Goal: Task Accomplishment & Management: Complete application form

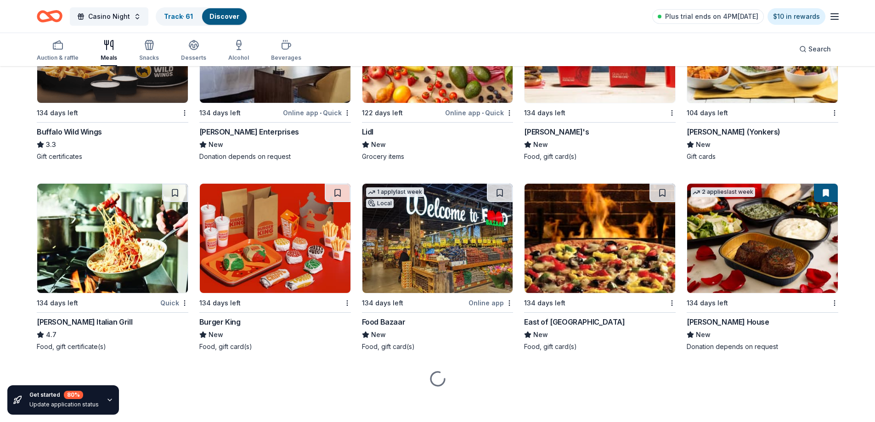
scroll to position [1338, 0]
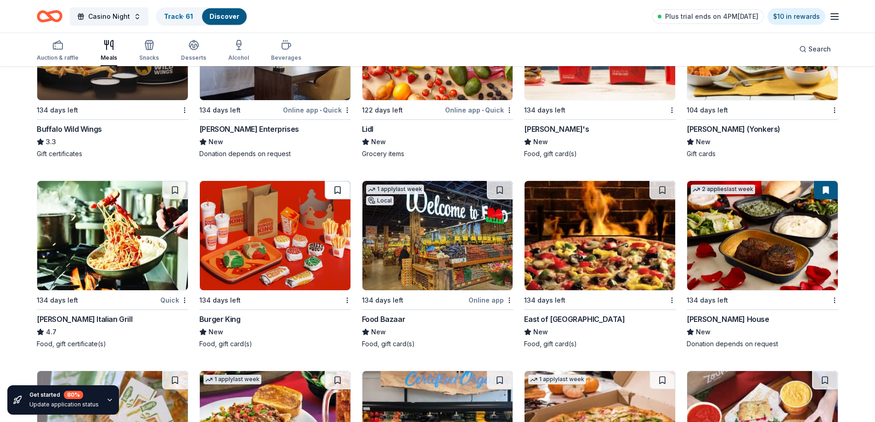
click at [334, 193] on button at bounding box center [338, 190] width 26 height 18
click at [277, 203] on img at bounding box center [275, 235] width 151 height 109
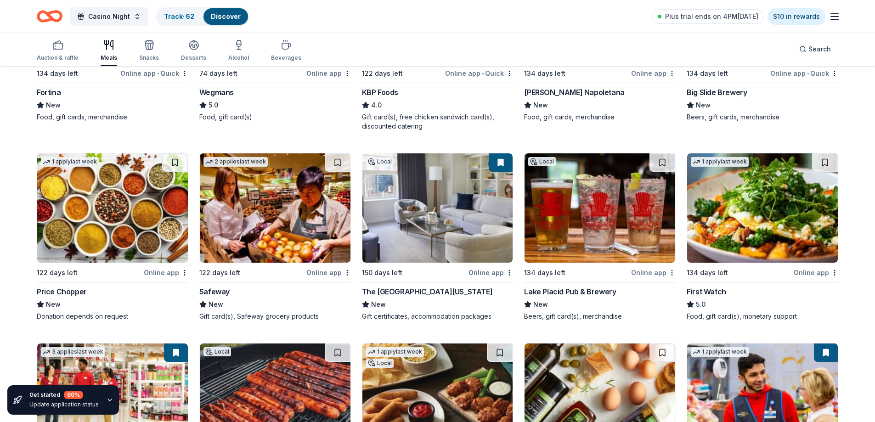
scroll to position [0, 0]
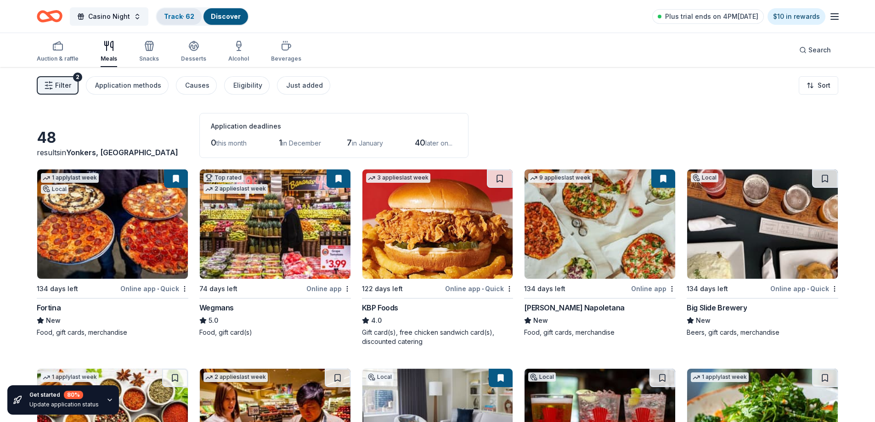
click at [176, 14] on link "Track · 62" at bounding box center [179, 16] width 30 height 8
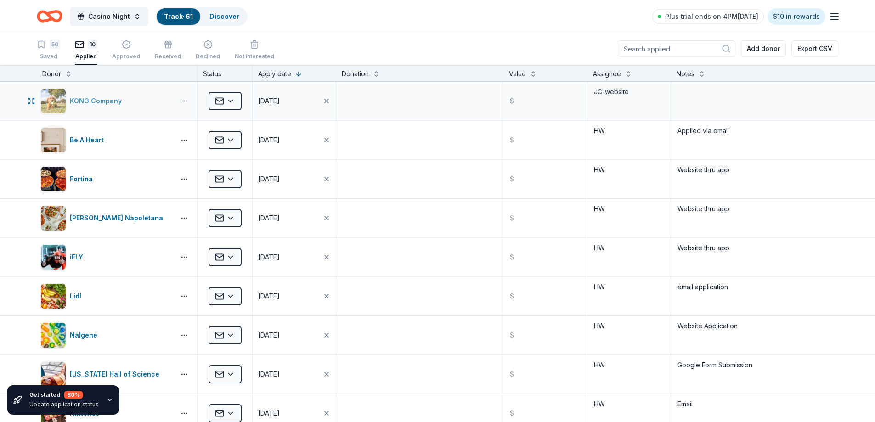
type textarea "JC"
type textarea "website"
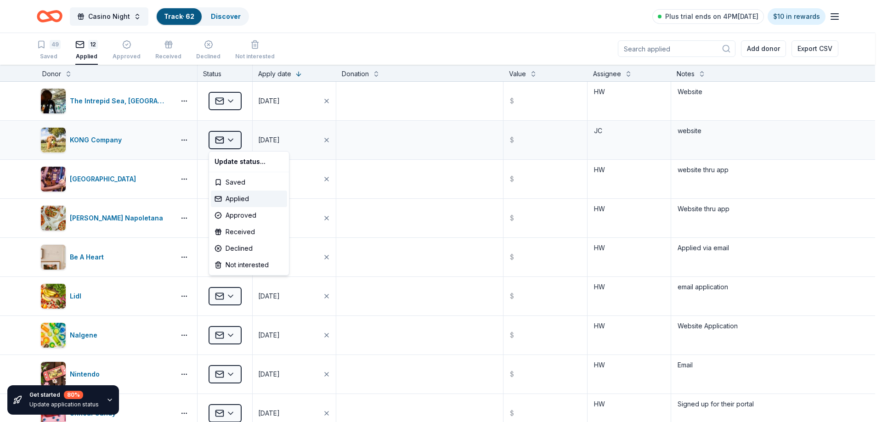
click at [237, 140] on html "Casino Night Track · 62 Discover Plus trial ends on 4PM, 9/25 $10 in rewards 49…" at bounding box center [441, 211] width 882 height 422
click at [246, 247] on div "Declined" at bounding box center [249, 248] width 76 height 17
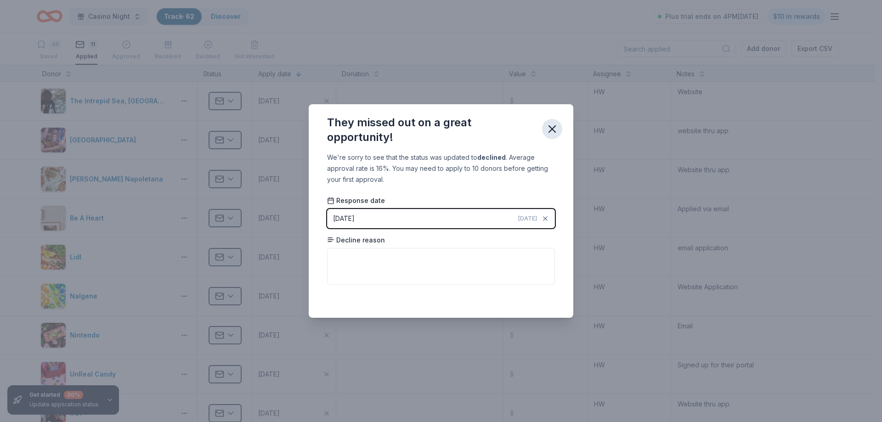
click at [553, 127] on icon "button" at bounding box center [552, 129] width 13 height 13
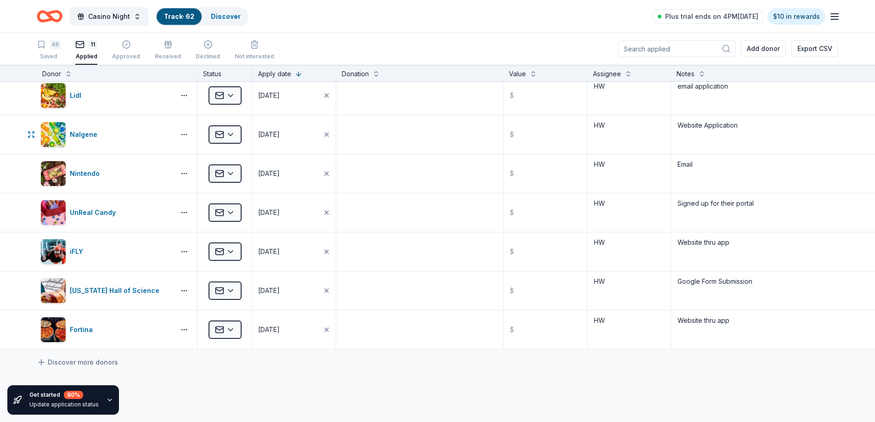
scroll to position [32, 0]
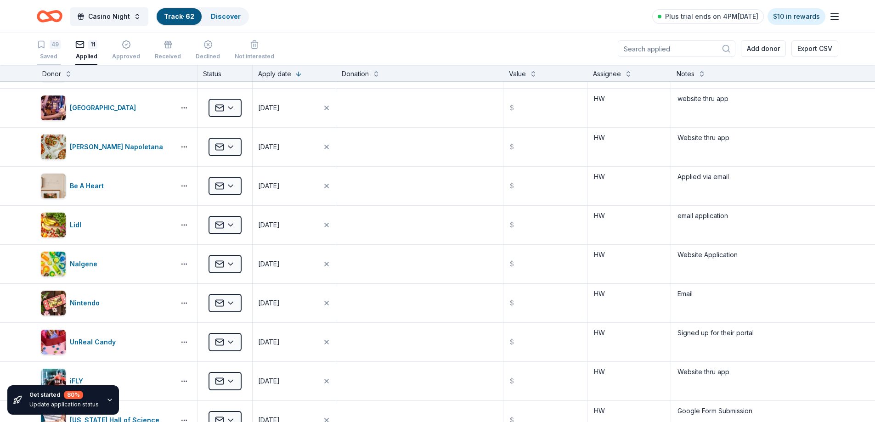
click at [48, 42] on div "49" at bounding box center [49, 44] width 24 height 9
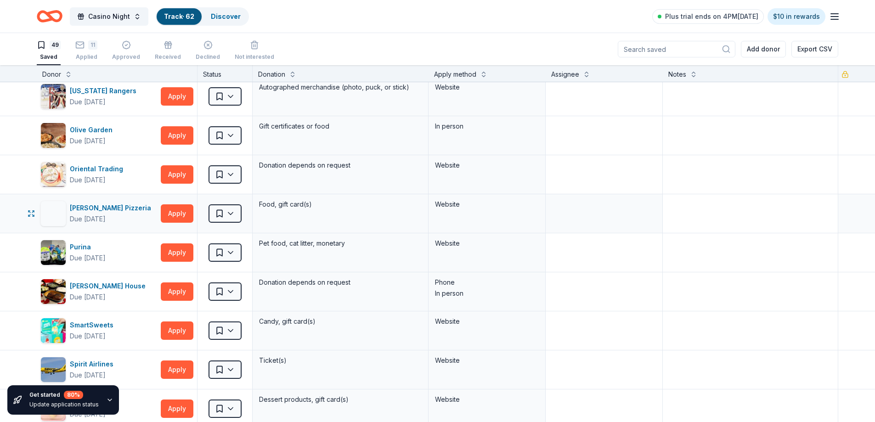
scroll to position [1043, 0]
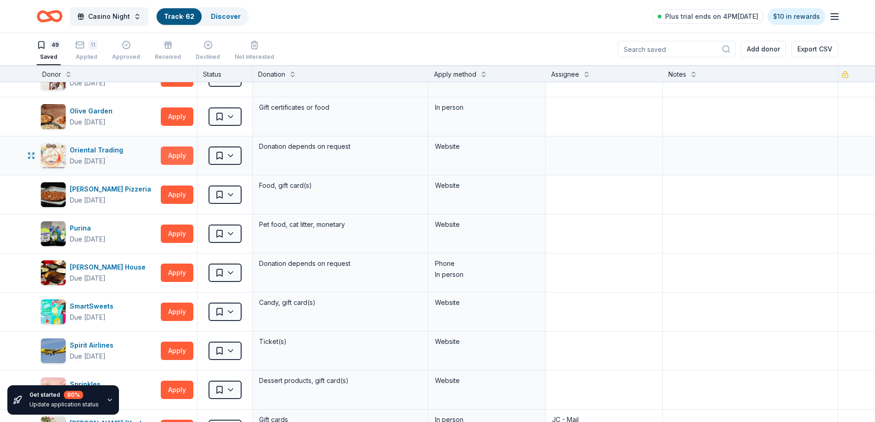
click at [183, 150] on button "Apply" at bounding box center [177, 156] width 33 height 18
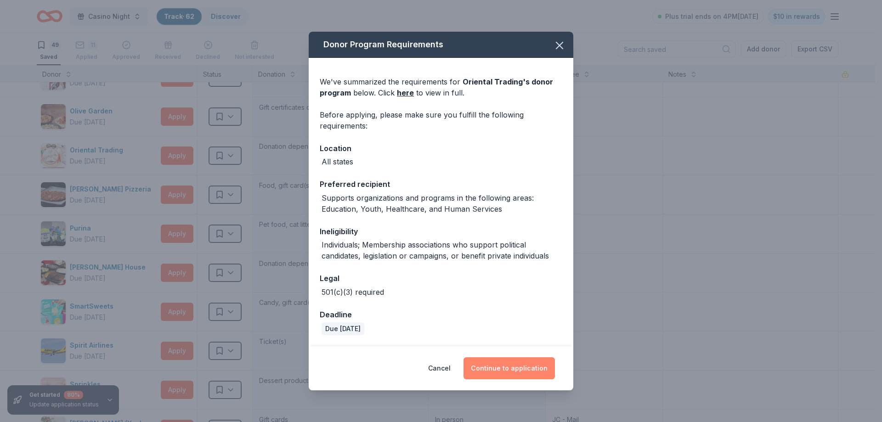
click at [521, 368] on button "Continue to application" at bounding box center [509, 368] width 91 height 22
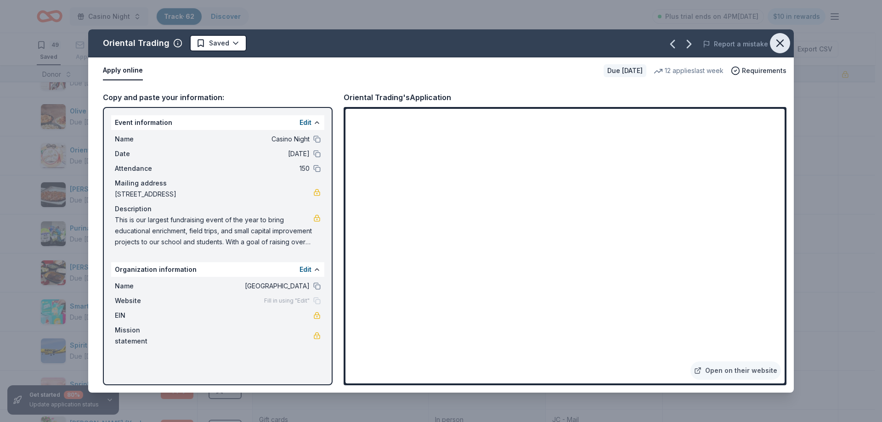
click at [779, 46] on icon "button" at bounding box center [780, 43] width 13 height 13
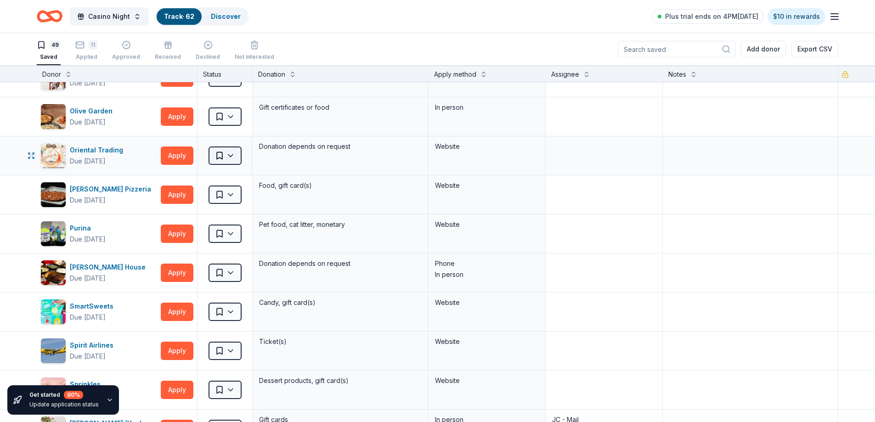
click at [221, 159] on html "Casino Night Track · 62 Discover Plus trial ends on 4PM, 9/25 $10 in rewards 49…" at bounding box center [437, 211] width 875 height 422
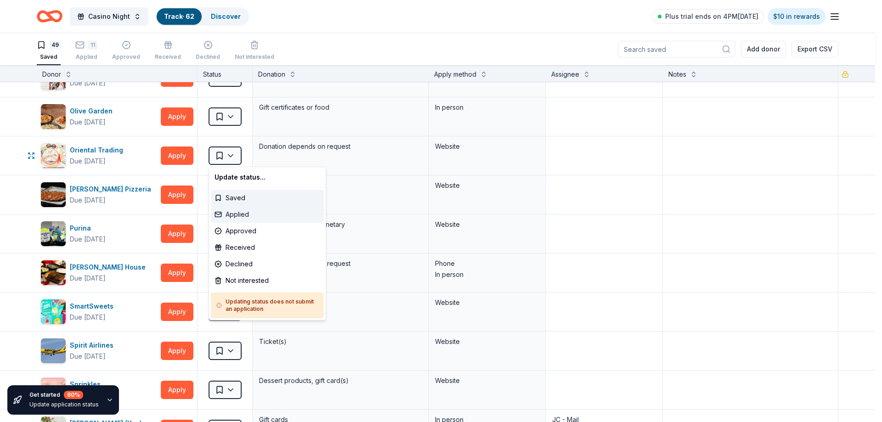
click at [237, 215] on div "Applied" at bounding box center [267, 214] width 113 height 17
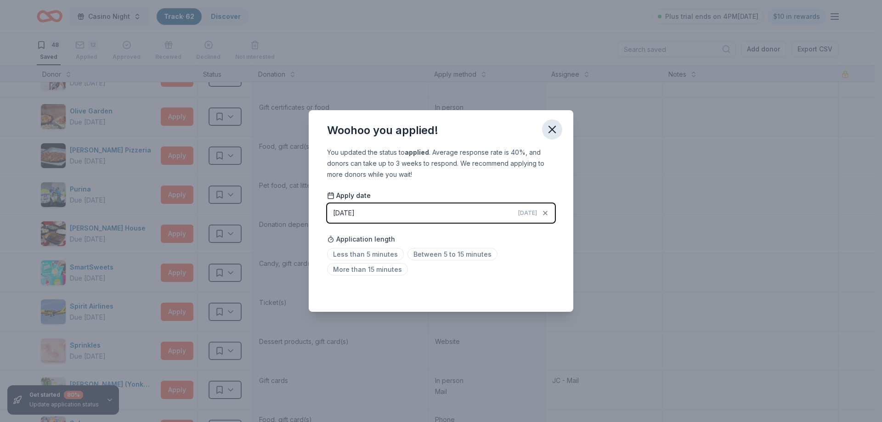
click at [552, 130] on icon "button" at bounding box center [552, 129] width 6 height 6
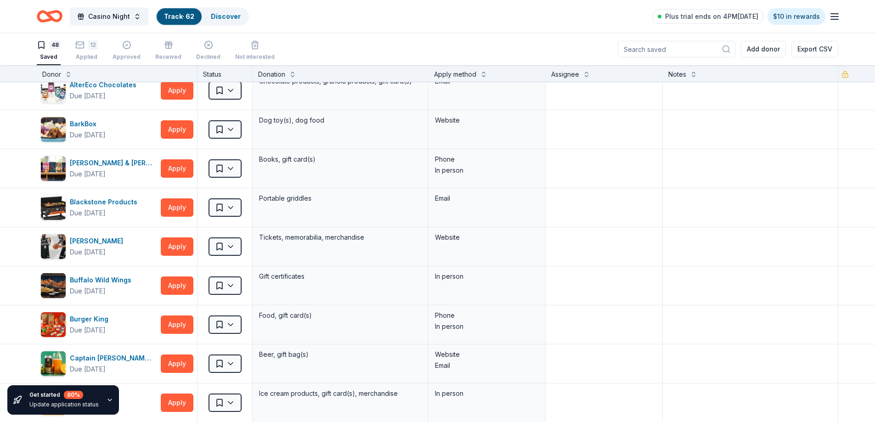
scroll to position [0, 0]
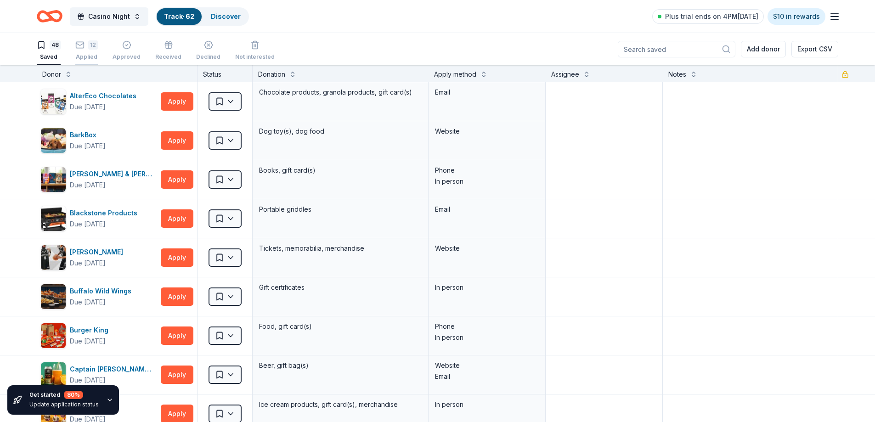
click at [91, 44] on div "12" at bounding box center [93, 44] width 10 height 9
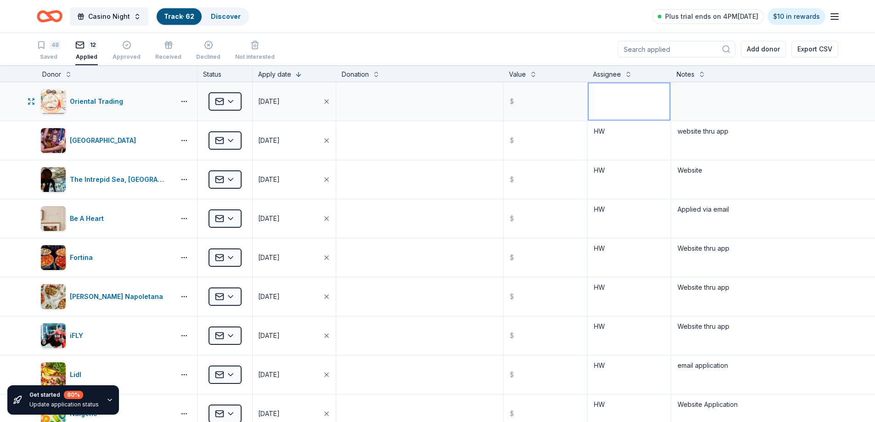
click at [610, 100] on textarea at bounding box center [629, 101] width 81 height 37
type textarea "JC"
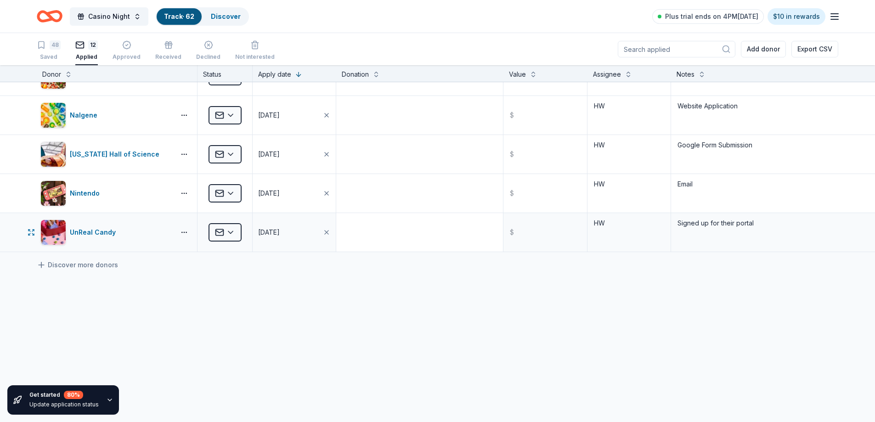
scroll to position [301, 0]
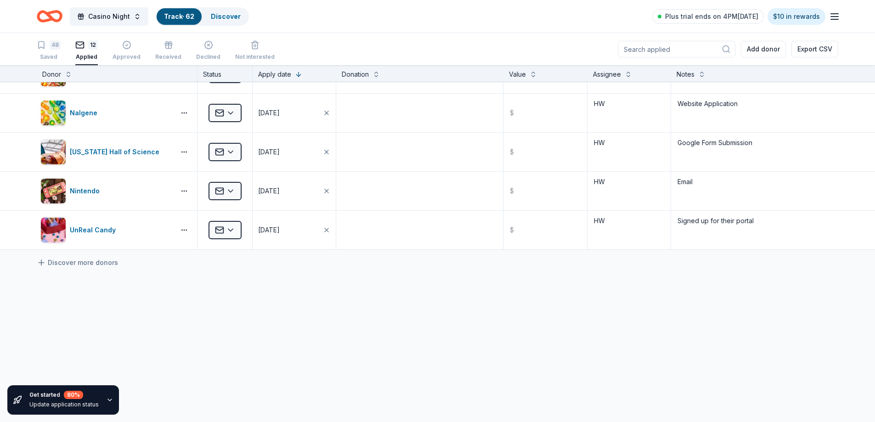
click at [452, 314] on div "Oriental Trading Applied 09/23/2025 $ JC online Foxwoods Resort Casino Applied …" at bounding box center [437, 101] width 875 height 641
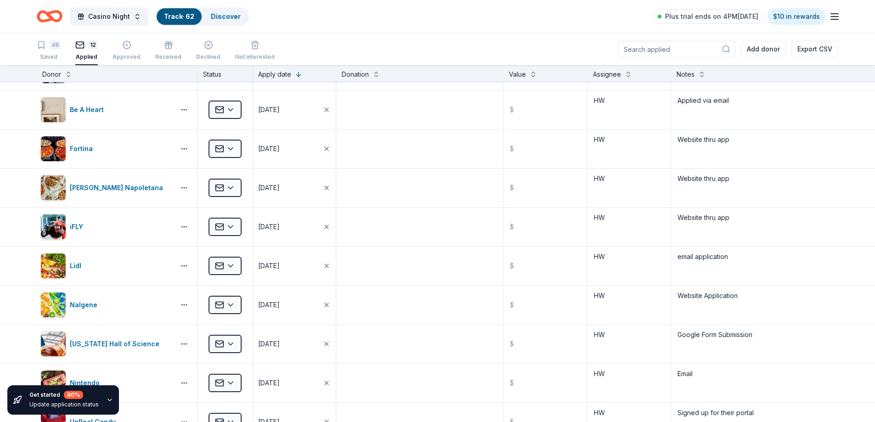
scroll to position [0, 0]
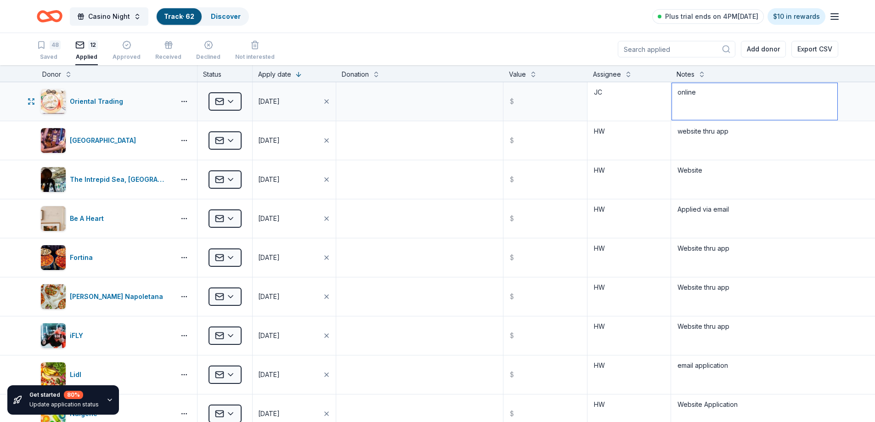
drag, startPoint x: 692, startPoint y: 91, endPoint x: 660, endPoint y: 90, distance: 31.7
click at [660, 90] on div "Oriental Trading Applied 09/23/2025 $ JC online" at bounding box center [437, 101] width 875 height 39
type textarea "a"
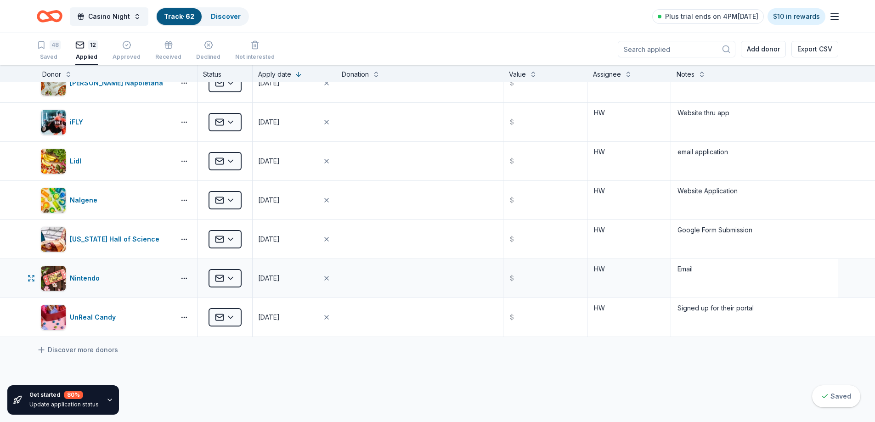
scroll to position [230, 0]
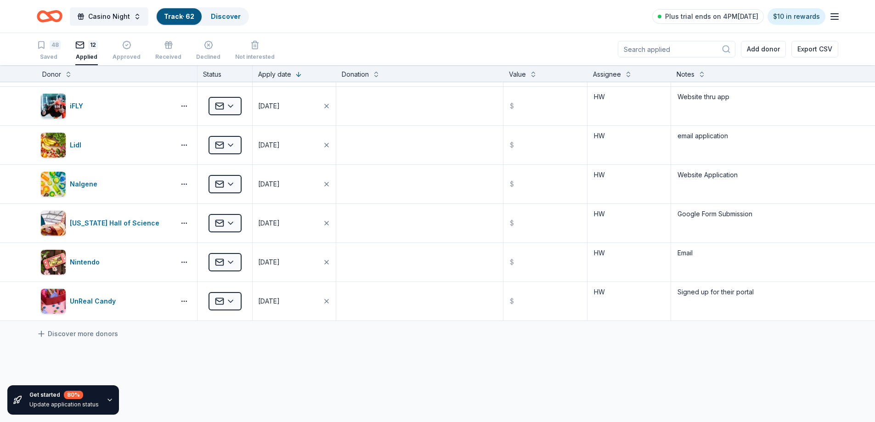
type textarea "Applied via App"
click at [343, 381] on div "Oriental Trading Applied 09/23/2025 $ JC Applied via App Foxwoods Resort Casino…" at bounding box center [437, 173] width 875 height 641
click at [96, 45] on div "12" at bounding box center [93, 44] width 10 height 9
click at [49, 48] on div "48" at bounding box center [49, 44] width 24 height 9
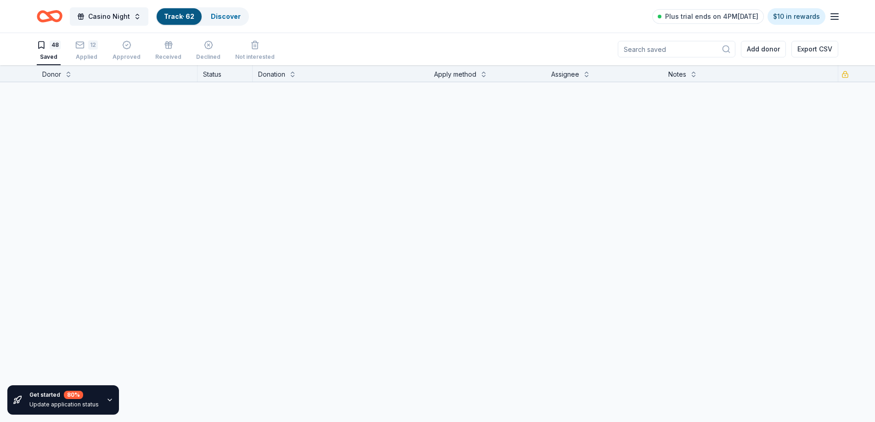
scroll to position [1643, 0]
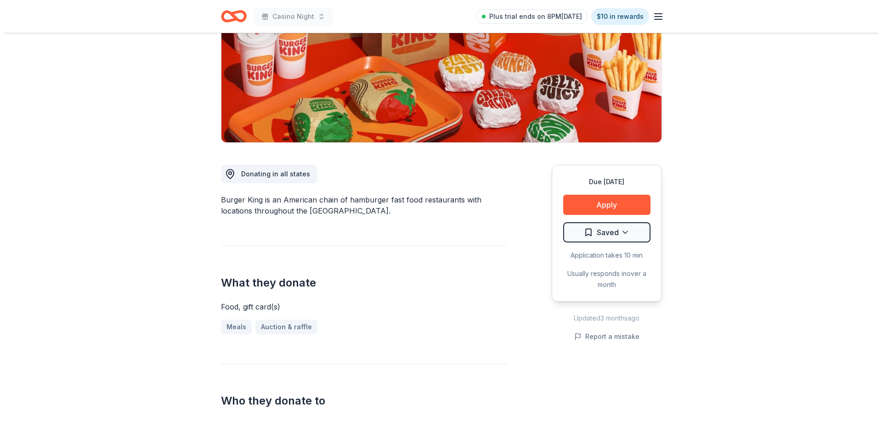
scroll to position [138, 0]
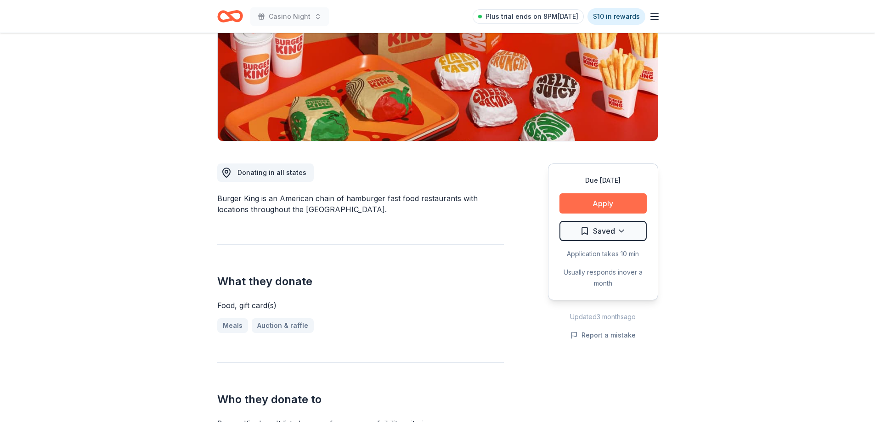
click at [593, 200] on button "Apply" at bounding box center [603, 203] width 87 height 20
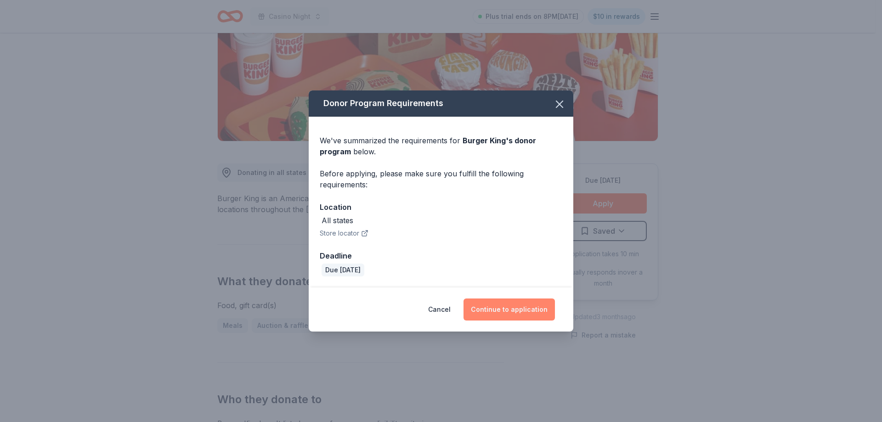
click at [508, 309] on button "Continue to application" at bounding box center [509, 310] width 91 height 22
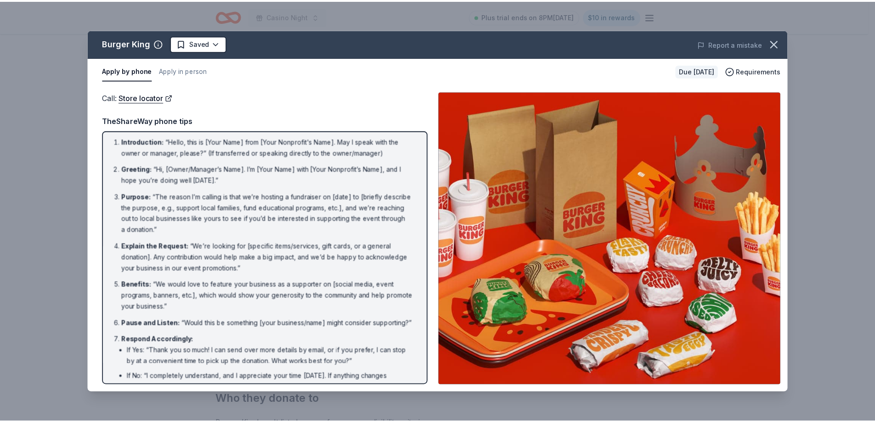
scroll to position [0, 0]
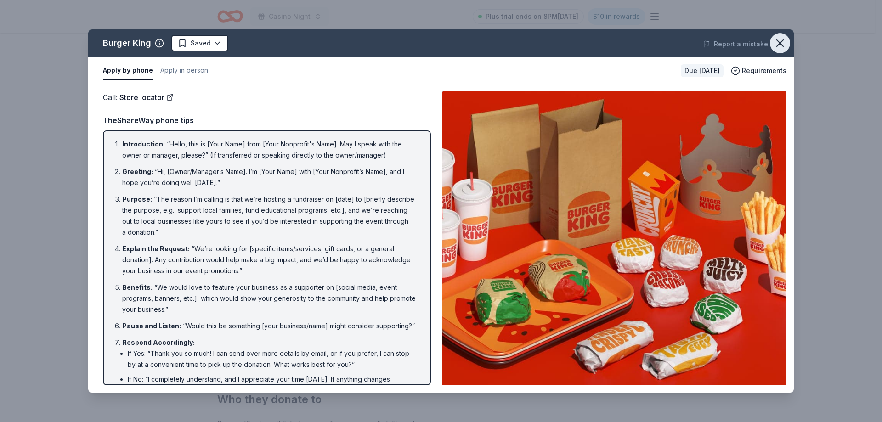
click at [783, 42] on icon "button" at bounding box center [780, 43] width 13 height 13
